Goal: Information Seeking & Learning: Learn about a topic

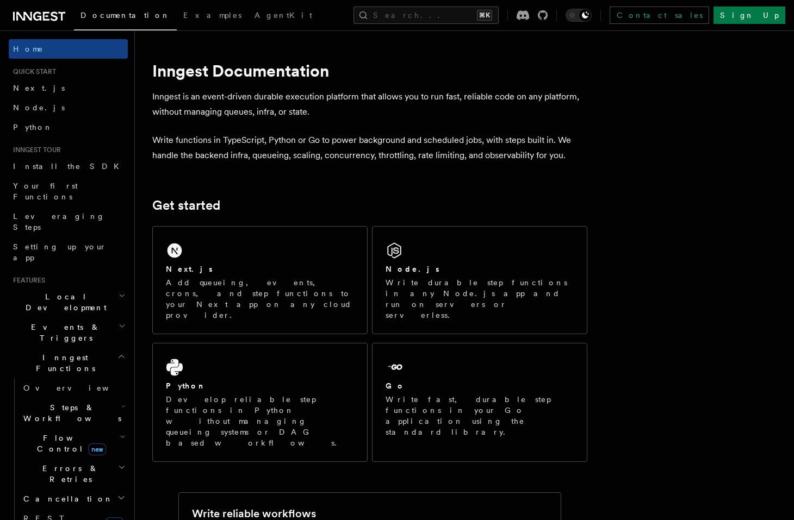
click at [276, 69] on h1 "Inngest Documentation" at bounding box center [369, 71] width 435 height 20
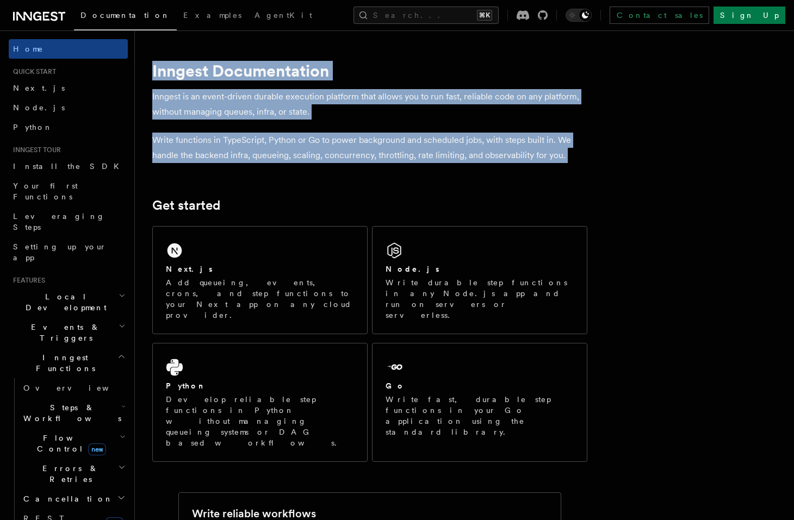
drag, startPoint x: 276, startPoint y: 69, endPoint x: 276, endPoint y: 141, distance: 72.3
click at [276, 141] on p "Write functions in TypeScript, Python or Go to power background and scheduled j…" at bounding box center [369, 148] width 435 height 30
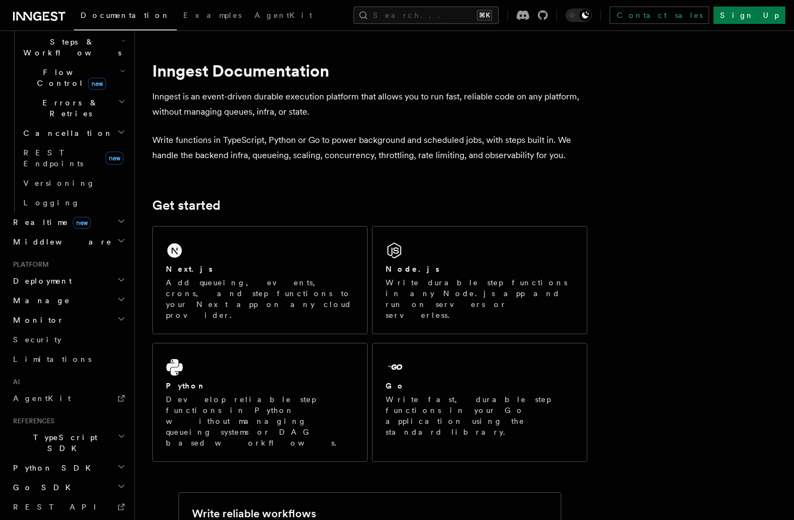
scroll to position [371, 0]
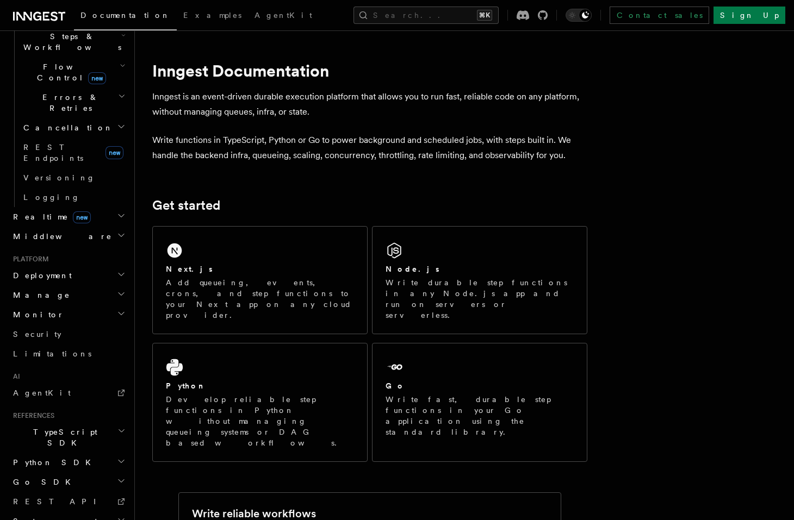
click at [71, 423] on h2 "TypeScript SDK" at bounding box center [68, 438] width 119 height 30
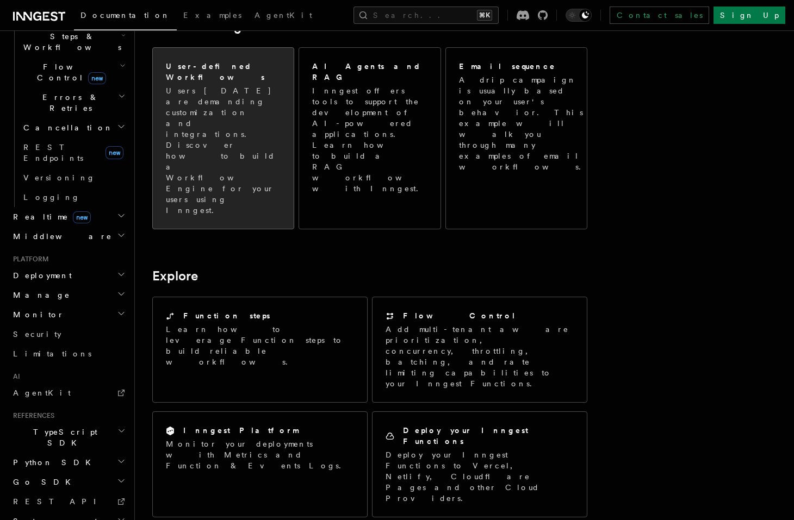
scroll to position [680, 0]
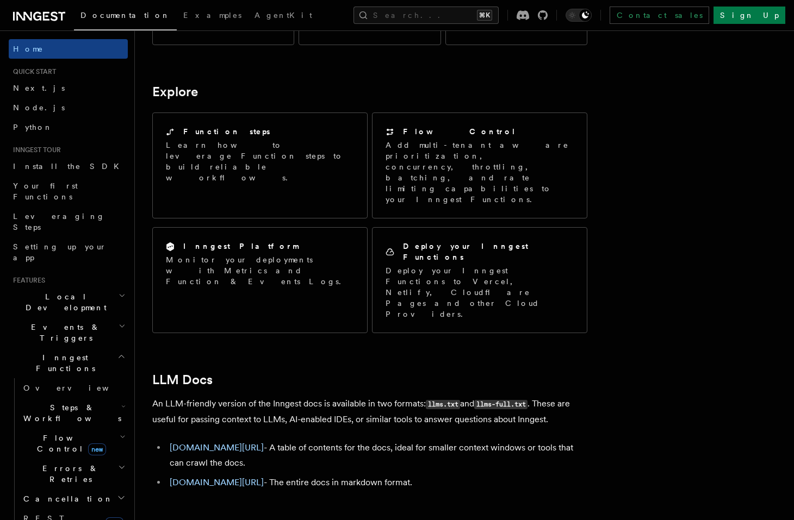
scroll to position [867, 0]
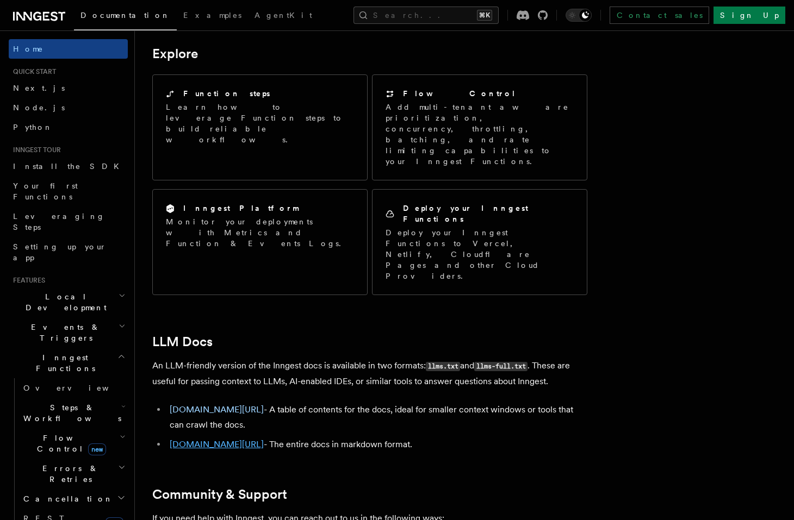
click at [254, 439] on link "[DOMAIN_NAME][URL]" at bounding box center [217, 444] width 94 height 10
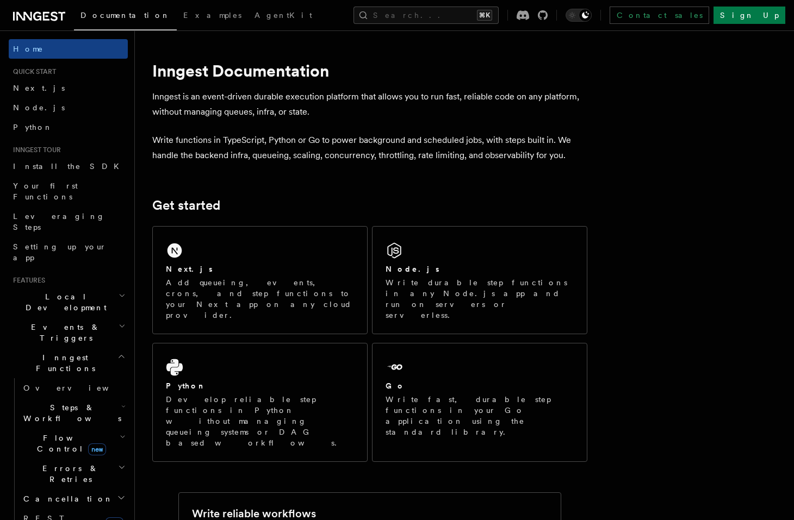
click at [214, 110] on p "Inngest is an event-driven durable execution platform that allows you to run fa…" at bounding box center [369, 104] width 435 height 30
click at [212, 102] on p "Inngest is an event-driven durable execution platform that allows you to run fa…" at bounding box center [369, 104] width 435 height 30
click at [167, 98] on p "Inngest is an event-driven durable execution platform that allows you to run fa…" at bounding box center [369, 104] width 435 height 30
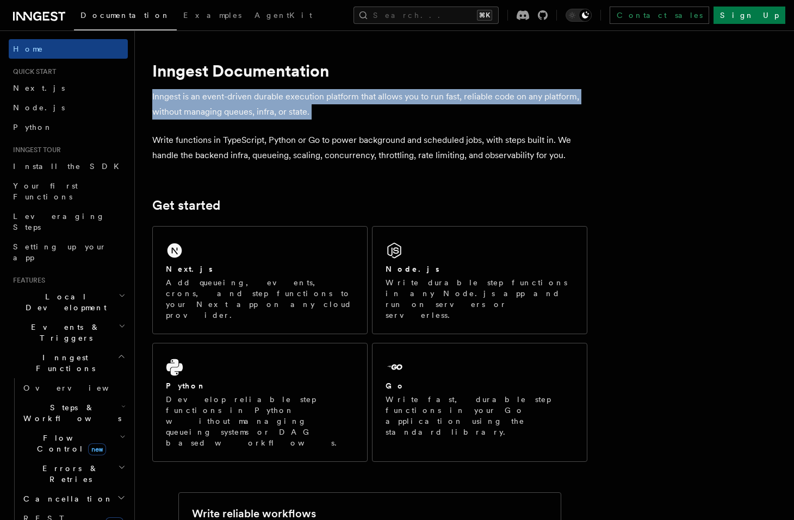
drag, startPoint x: 167, startPoint y: 98, endPoint x: 325, endPoint y: 105, distance: 158.4
click at [325, 105] on p "Inngest is an event-driven durable execution platform that allows you to run fa…" at bounding box center [369, 104] width 435 height 30
copy article "Inngest is an event-driven durable execution platform that allows you to run fa…"
